Goal: Task Accomplishment & Management: Manage account settings

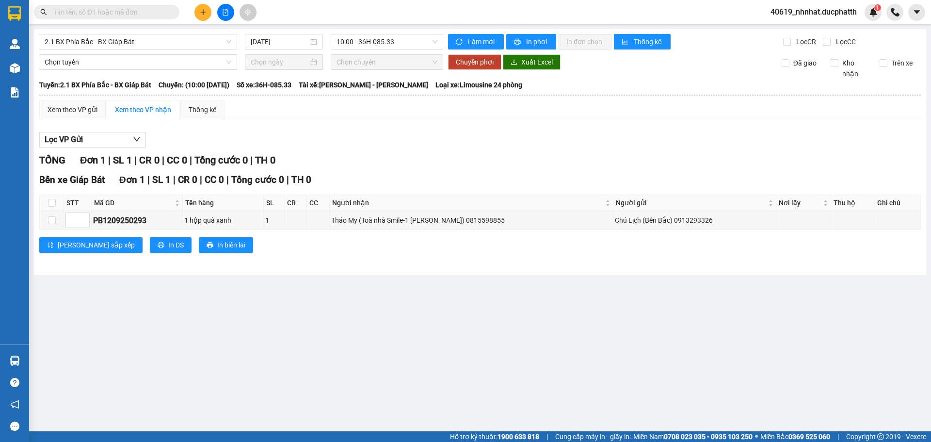
click at [839, 10] on span "40619_nhnhat.ducphatth" at bounding box center [813, 12] width 102 height 12
click at [789, 33] on span "Đăng xuất" at bounding box center [817, 30] width 82 height 11
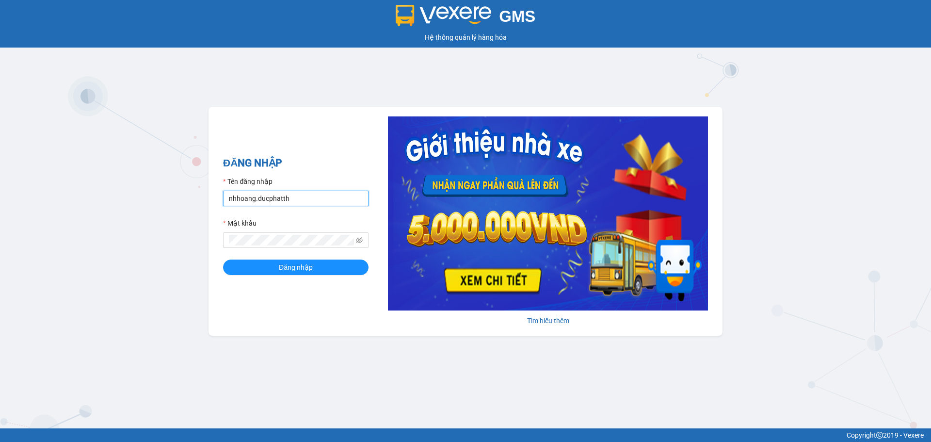
click at [253, 201] on input "nhhoang.ducphatth" at bounding box center [295, 198] width 145 height 16
drag, startPoint x: 254, startPoint y: 200, endPoint x: 267, endPoint y: 193, distance: 14.3
click at [255, 200] on input "nhhoang.ducphatth" at bounding box center [295, 198] width 145 height 16
drag, startPoint x: 289, startPoint y: 263, endPoint x: 284, endPoint y: 249, distance: 15.5
click at [288, 262] on span "Đăng nhập" at bounding box center [296, 267] width 34 height 11
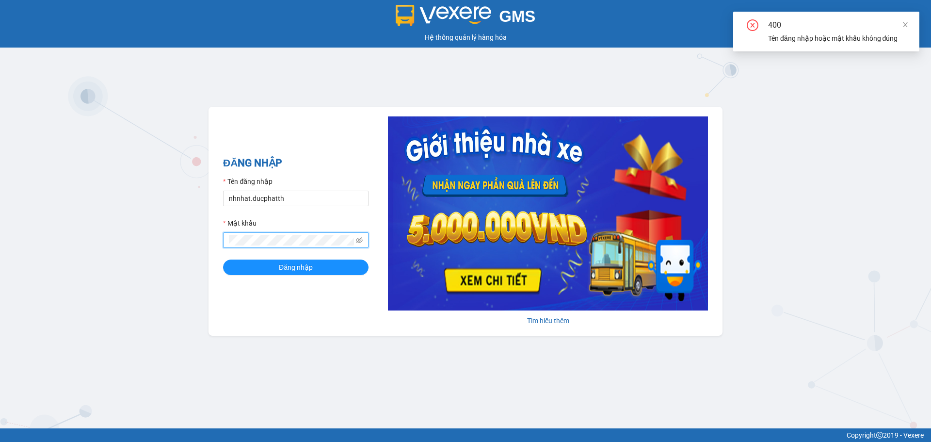
click at [192, 242] on div "GMS Hệ thống quản lý hàng hóa ĐĂNG NHẬP Tên đăng nhập nhnhat.ducphatth Mật khẩu…" at bounding box center [465, 214] width 931 height 428
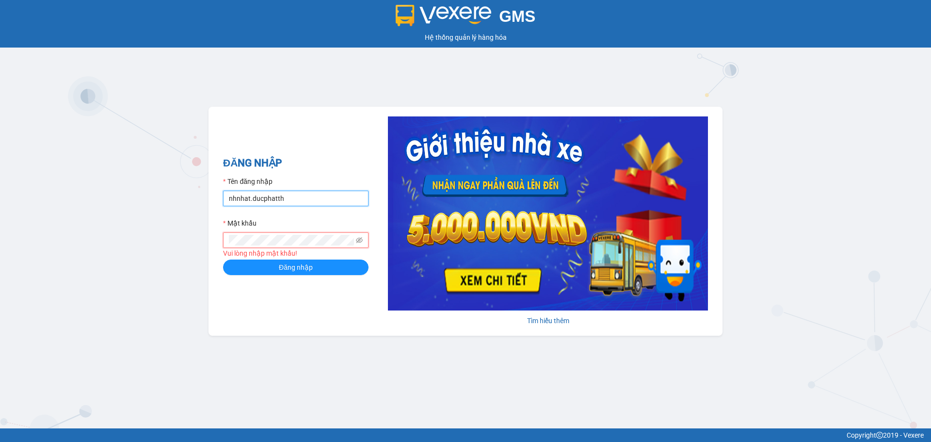
click at [291, 193] on input "nhnhat.ducphatth" at bounding box center [295, 198] width 145 height 16
click at [268, 247] on span at bounding box center [295, 240] width 145 height 16
click at [294, 201] on input "nhnhat.ducphatth" at bounding box center [295, 198] width 145 height 16
type input "n"
